Goal: Check status: Check status

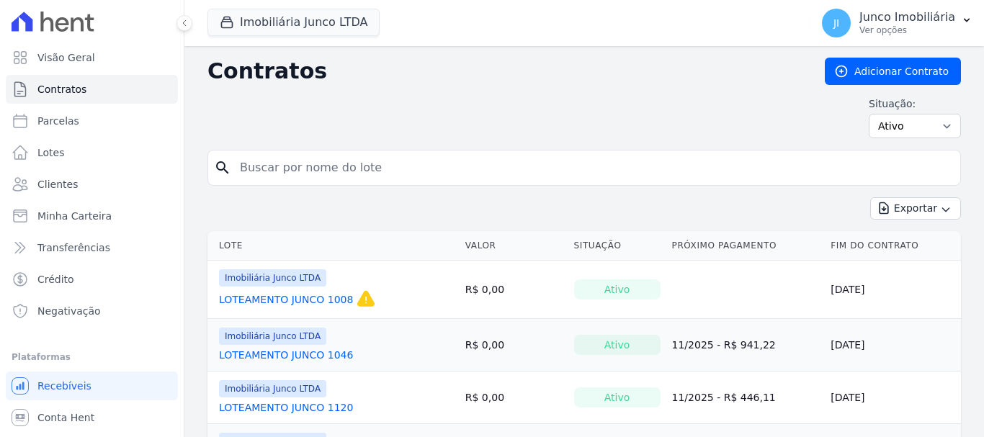
click at [323, 168] on input "search" at bounding box center [592, 167] width 723 height 29
type input "1209"
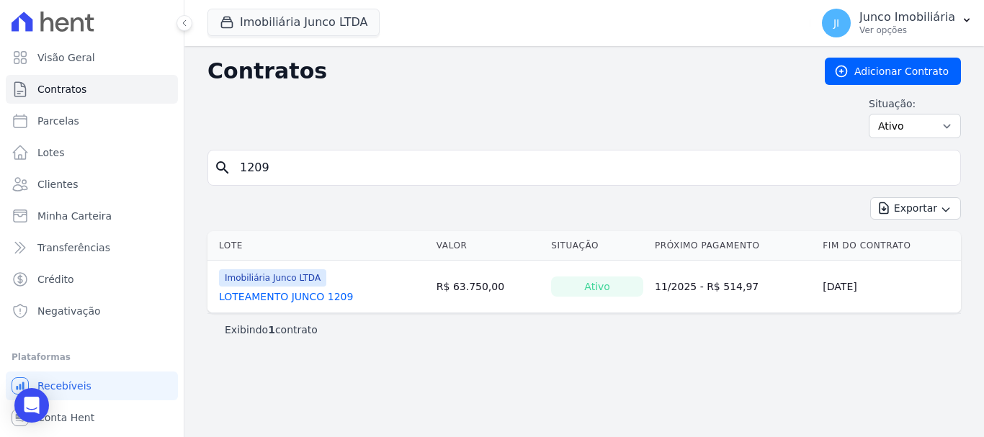
click at [316, 298] on link "LOTEAMENTO JUNCO 1209" at bounding box center [286, 297] width 134 height 14
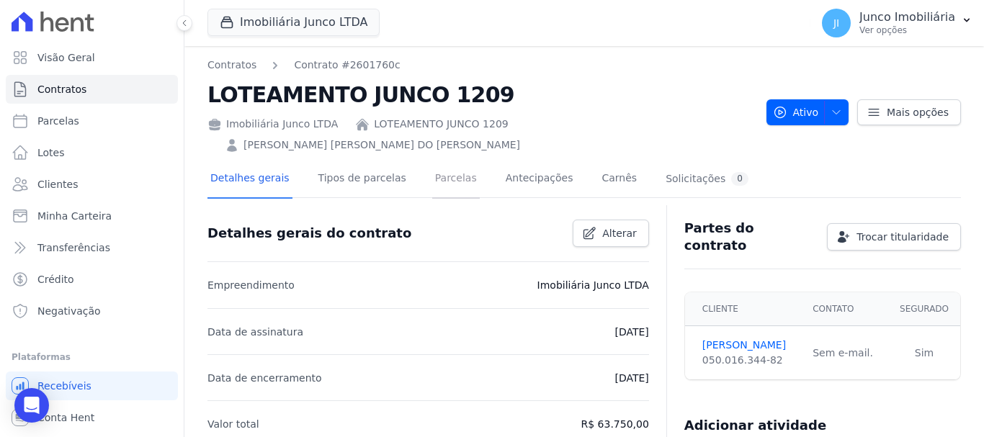
click at [440, 161] on link "Parcelas" at bounding box center [456, 180] width 48 height 38
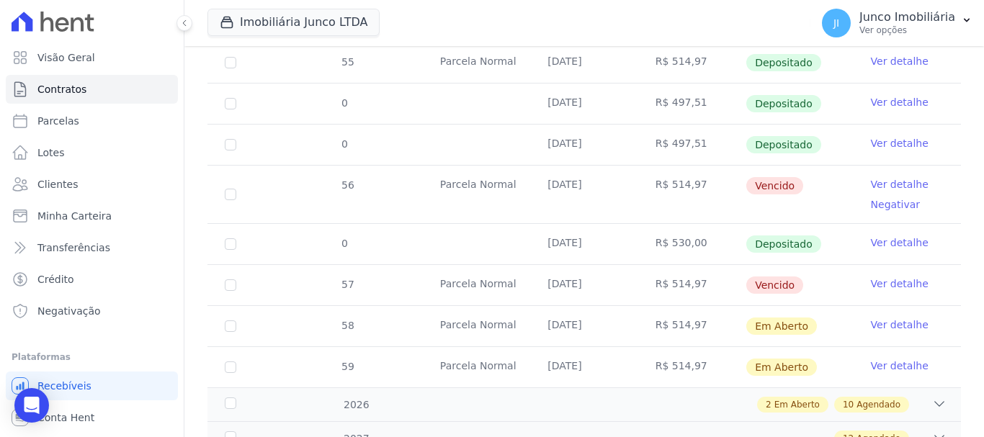
scroll to position [937, 0]
